Goal: Information Seeking & Learning: Learn about a topic

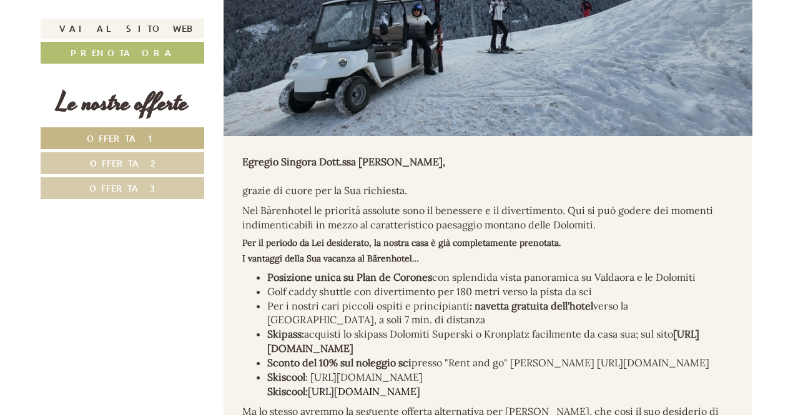
scroll to position [559, 0]
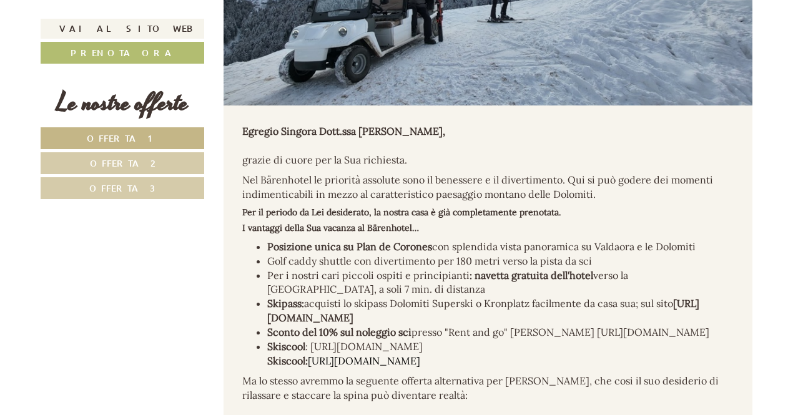
click at [165, 140] on link "Offerta 1" at bounding box center [123, 138] width 164 height 22
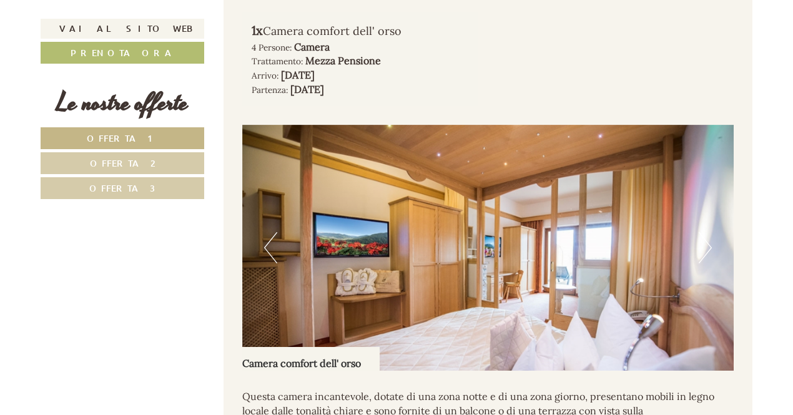
scroll to position [1068, 0]
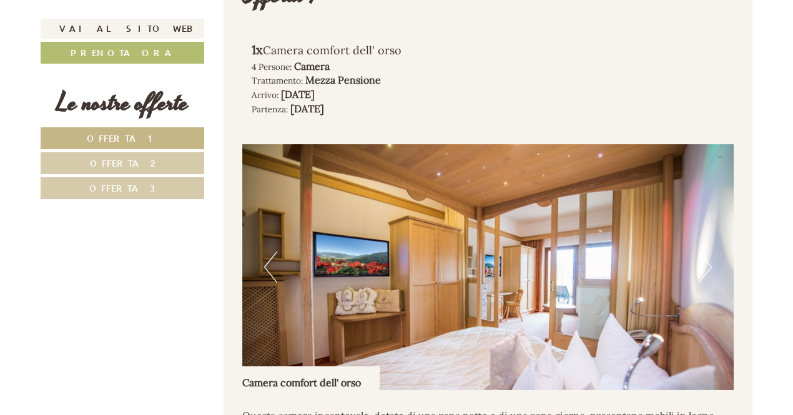
click at [156, 162] on link "Offerta 2" at bounding box center [123, 163] width 164 height 22
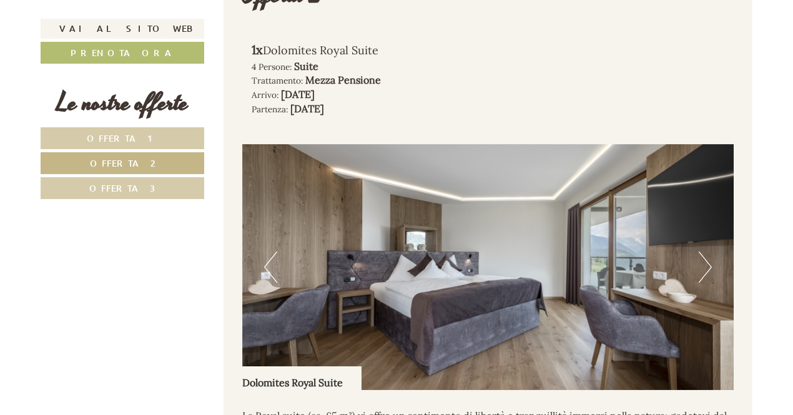
scroll to position [1006, 0]
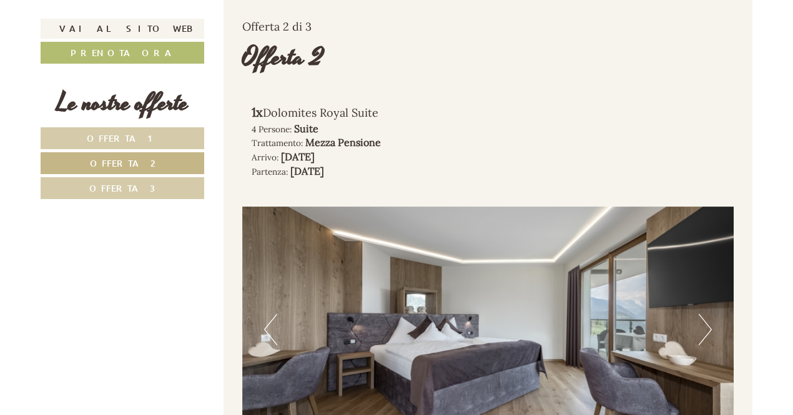
click at [156, 189] on link "Offerta 3" at bounding box center [123, 188] width 164 height 22
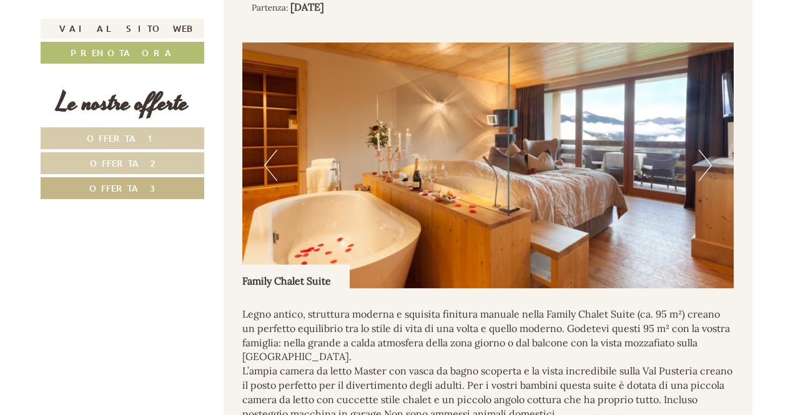
scroll to position [1186, 0]
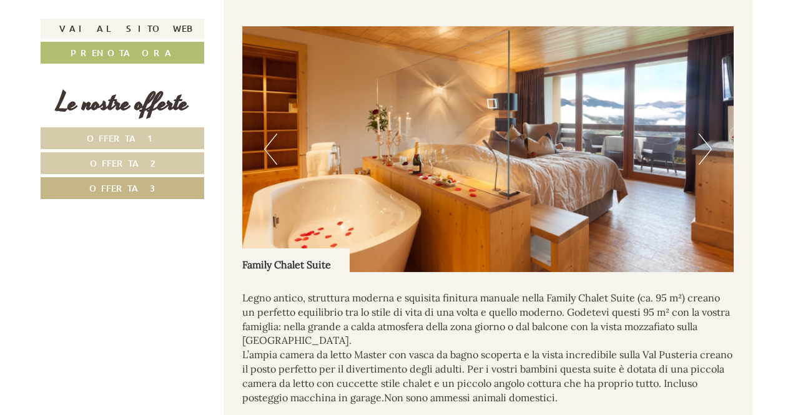
click at [171, 135] on link "Offerta 1" at bounding box center [123, 138] width 164 height 22
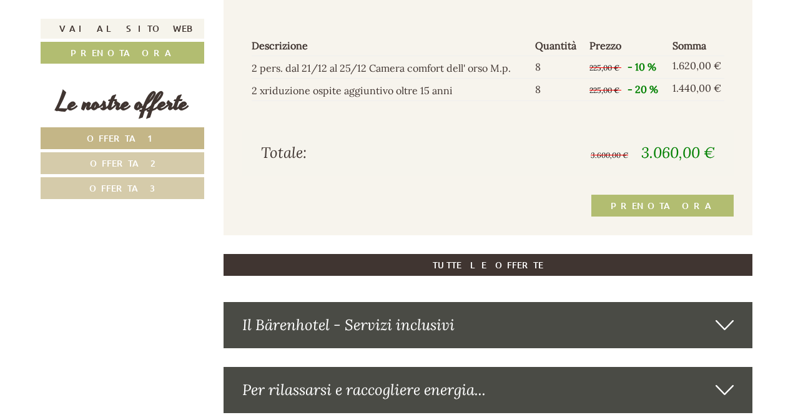
scroll to position [1755, 0]
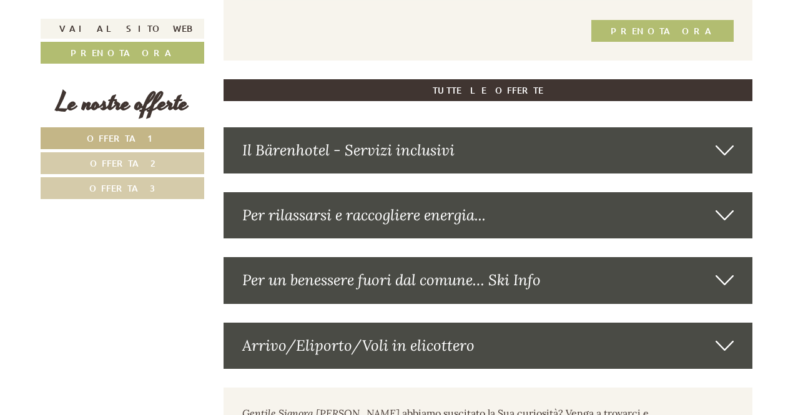
click at [725, 144] on icon at bounding box center [724, 150] width 18 height 21
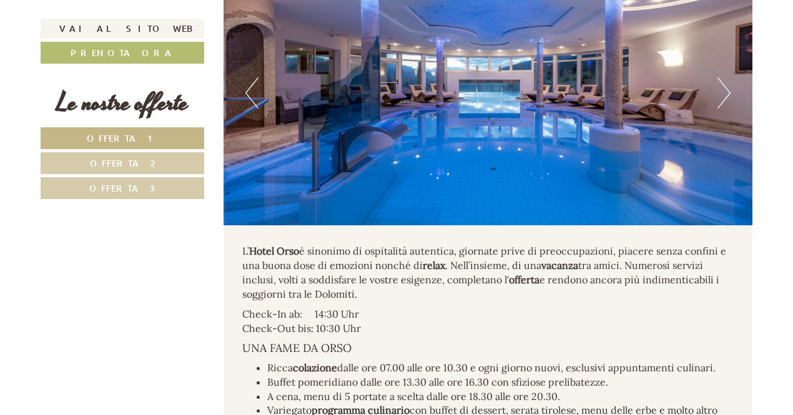
scroll to position [1847, 0]
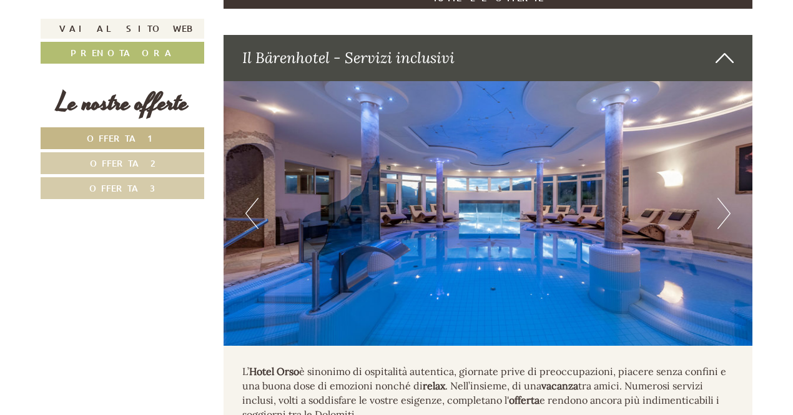
click at [724, 210] on button "Next" at bounding box center [723, 213] width 13 height 31
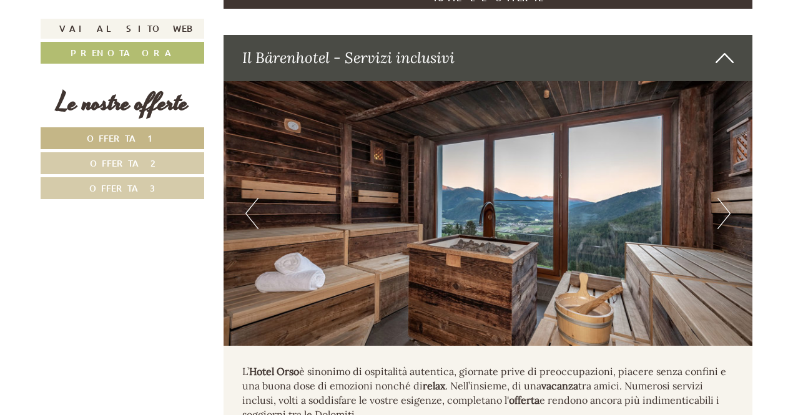
click at [724, 210] on button "Next" at bounding box center [723, 213] width 13 height 31
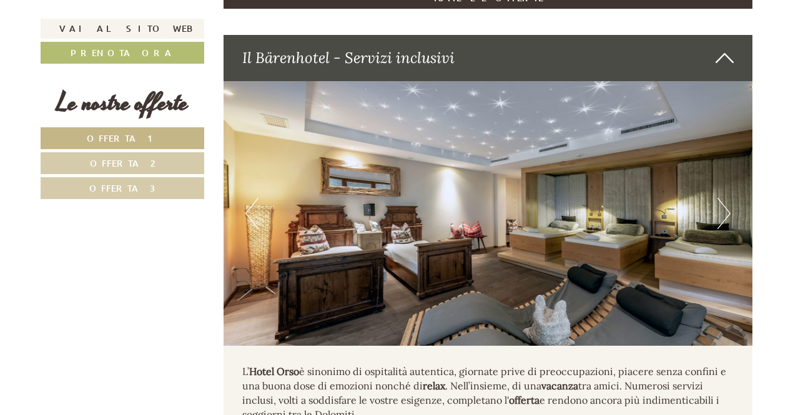
click at [724, 210] on button "Next" at bounding box center [723, 213] width 13 height 31
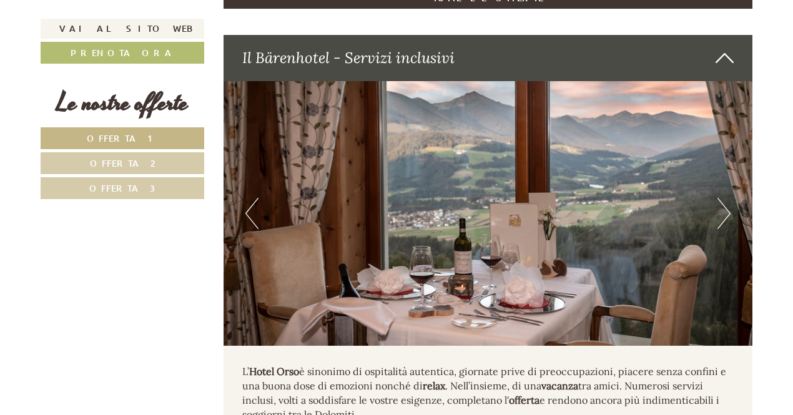
click at [724, 210] on button "Next" at bounding box center [723, 213] width 13 height 31
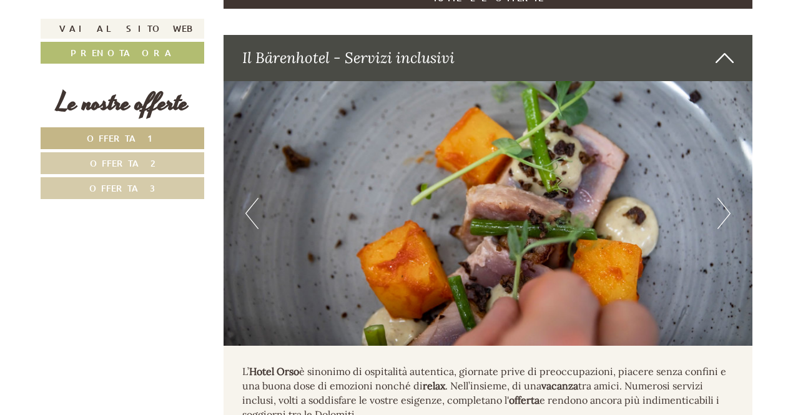
click at [724, 210] on button "Next" at bounding box center [723, 213] width 13 height 31
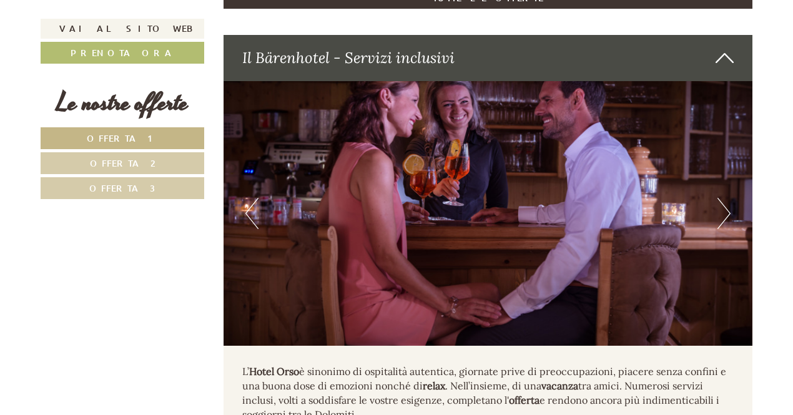
click at [724, 210] on button "Next" at bounding box center [723, 213] width 13 height 31
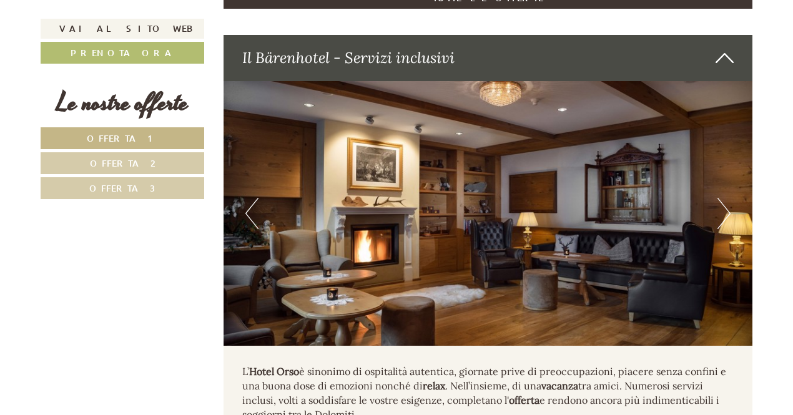
click at [724, 210] on button "Next" at bounding box center [723, 213] width 13 height 31
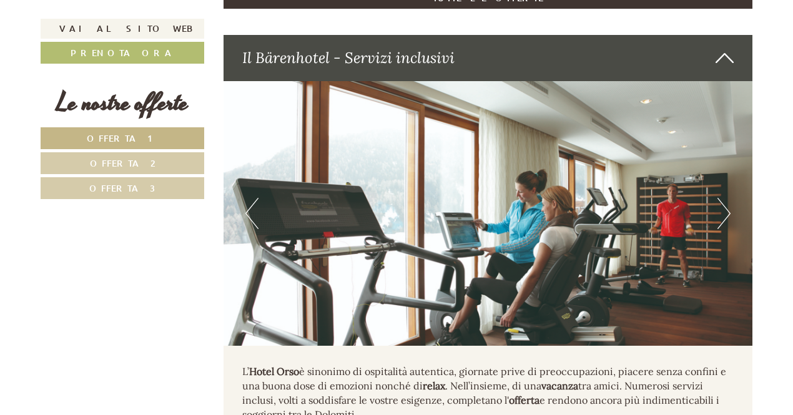
click at [724, 210] on button "Next" at bounding box center [723, 213] width 13 height 31
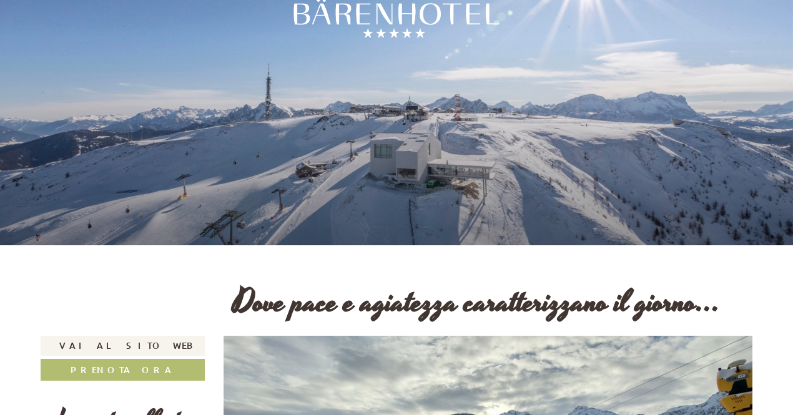
scroll to position [0, 0]
